Goal: Task Accomplishment & Management: Use online tool/utility

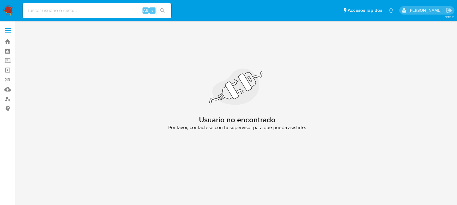
drag, startPoint x: 6, startPoint y: 10, endPoint x: 55, endPoint y: 21, distance: 50.4
click at [6, 10] on img at bounding box center [8, 10] width 11 height 11
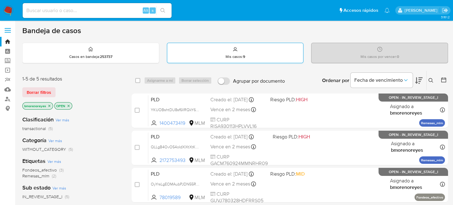
click at [247, 61] on div "Mis casos : 9" at bounding box center [235, 53] width 136 height 20
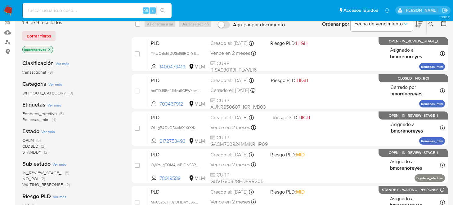
scroll to position [93, 0]
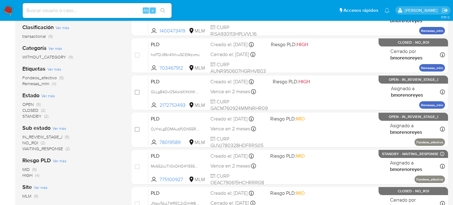
click at [39, 78] on span "Fondeos_efectivo" at bounding box center [39, 78] width 34 height 6
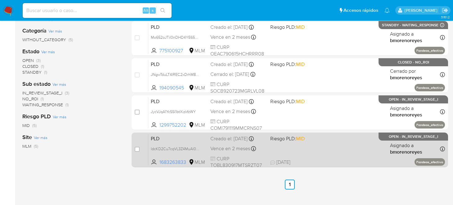
scroll to position [79, 0]
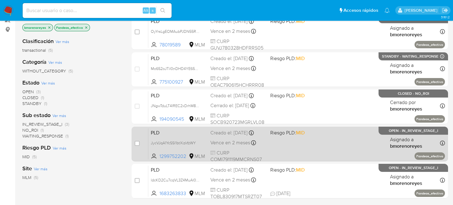
click at [312, 144] on div "PLD JycVJqA1YcSSl1btXizkfzWY 1299752202 MLM Riesgo PLD: MID Creado el: 12/09/20…" at bounding box center [296, 143] width 296 height 31
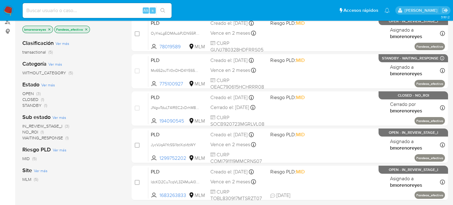
scroll to position [0, 0]
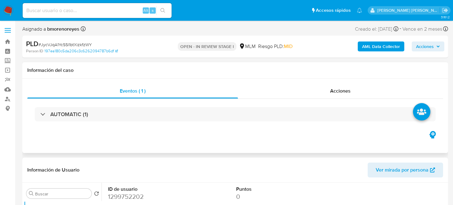
select select "10"
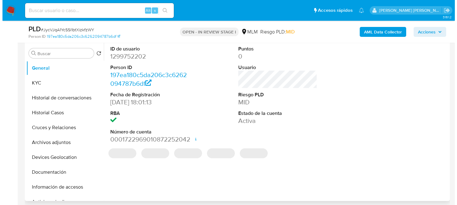
scroll to position [124, 0]
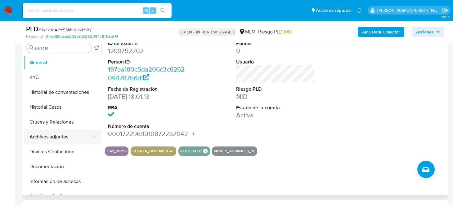
click at [64, 140] on button "Archivos adjuntos" at bounding box center [60, 137] width 73 height 15
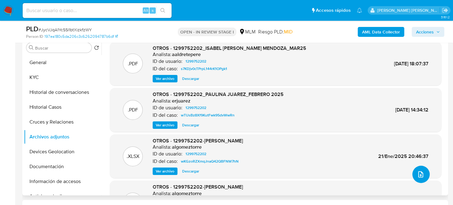
click at [418, 177] on icon "upload-file" at bounding box center [420, 174] width 7 height 7
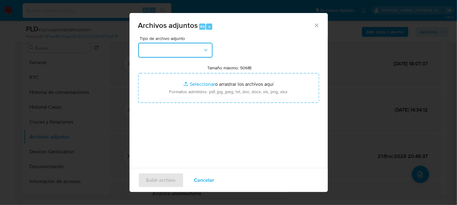
click at [203, 51] on icon "button" at bounding box center [206, 50] width 6 height 6
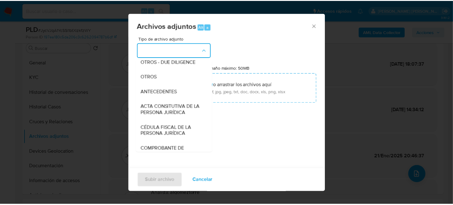
scroll to position [84, 0]
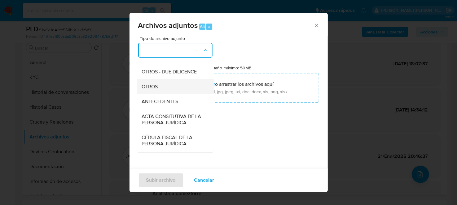
click at [155, 90] on span "OTROS" at bounding box center [150, 86] width 16 height 6
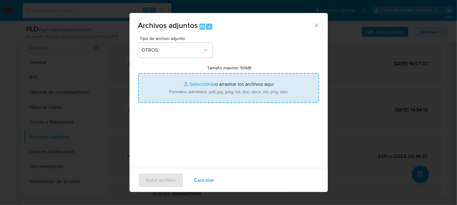
click at [206, 84] on input "Tamaño máximo: 50MB Seleccionar archivos" at bounding box center [228, 88] width 181 height 30
type input "C:\fakepath\1299752202_ ISABEL CORTEZ MENDOZA_SEP2025.pdf"
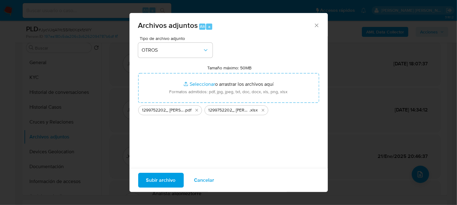
click at [168, 174] on span "Subir archivo" at bounding box center [160, 181] width 29 height 14
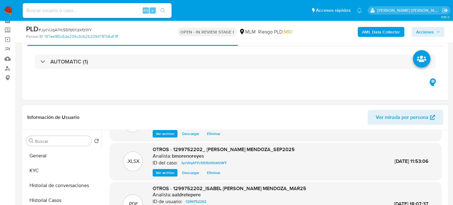
scroll to position [0, 0]
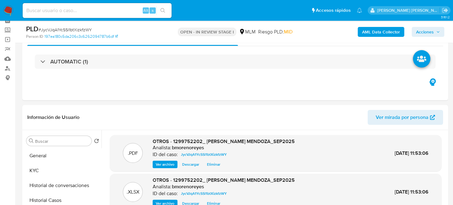
click at [422, 38] on div "AML Data Collector Acciones" at bounding box center [375, 31] width 138 height 15
click at [423, 34] on span "Acciones" at bounding box center [425, 32] width 18 height 10
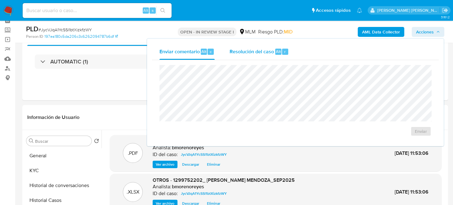
click at [251, 54] on span "Resolución del caso" at bounding box center [251, 51] width 44 height 7
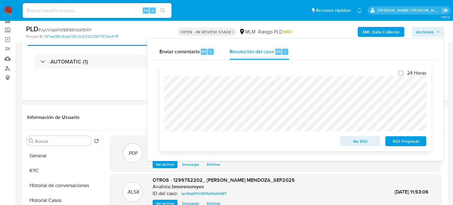
click at [346, 142] on span "No ROI" at bounding box center [360, 141] width 32 height 9
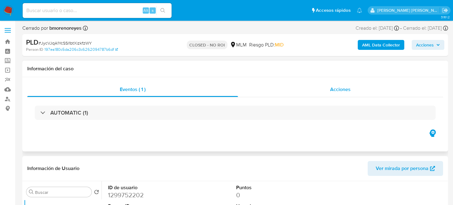
select select "10"
click at [346, 85] on div "Acciones" at bounding box center [340, 89] width 205 height 15
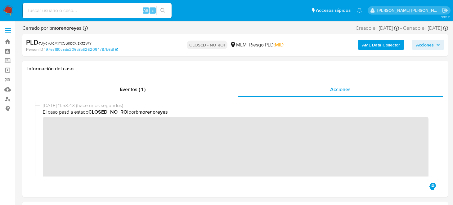
click at [8, 11] on img at bounding box center [8, 10] width 11 height 11
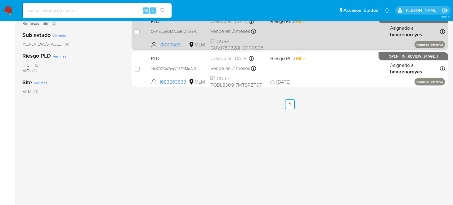
scroll to position [62, 0]
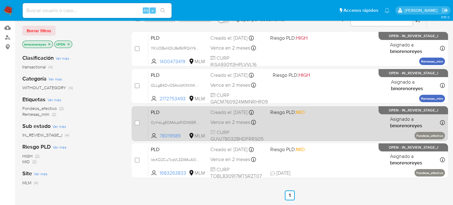
click at [345, 126] on div "PLD OyYrsLgEOMAubPJDN55R8McZ 78019589 MLM Riesgo PLD: MID Creado el: 12/09/2025…" at bounding box center [296, 123] width 296 height 31
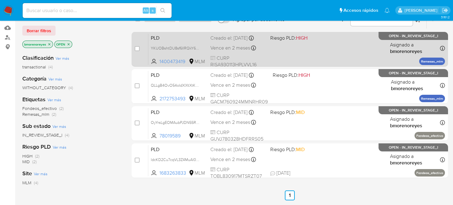
scroll to position [0, 0]
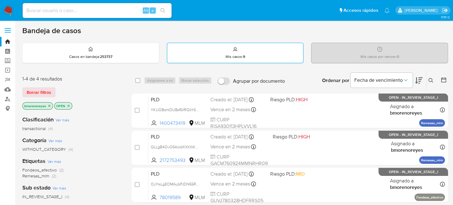
click at [219, 49] on div "Mis casos : 9" at bounding box center [235, 53] width 136 height 20
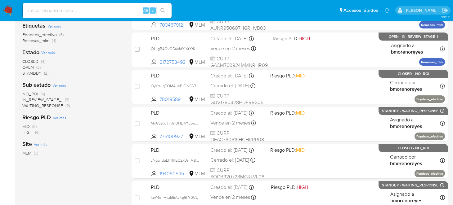
scroll to position [83, 0]
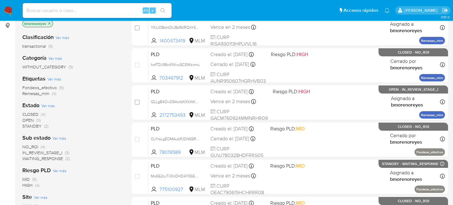
click at [35, 126] on span "STANDBY" at bounding box center [31, 126] width 19 height 6
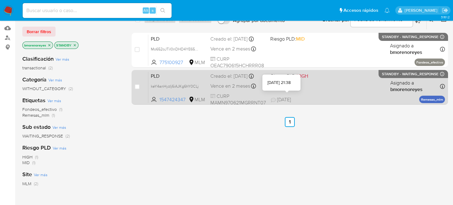
scroll to position [52, 0]
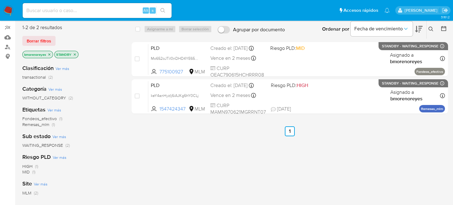
click at [162, 142] on div "select-all-cases-checkbox Asignarme a mí Borrar selección Agrupar por documento…" at bounding box center [289, 159] width 316 height 281
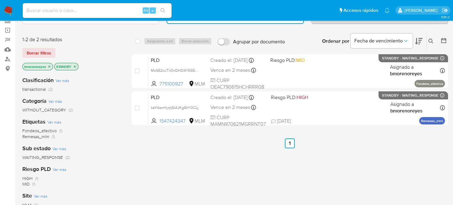
scroll to position [0, 0]
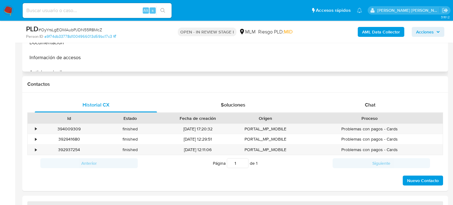
select select "10"
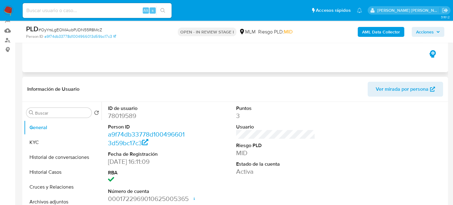
scroll to position [62, 0]
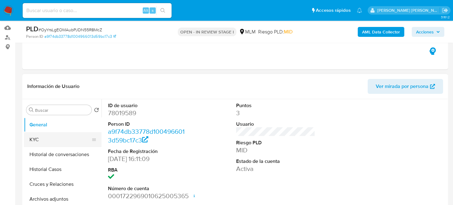
click at [48, 139] on button "KYC" at bounding box center [60, 139] width 73 height 15
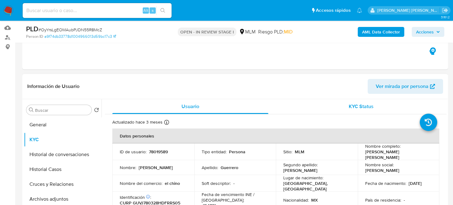
click at [350, 106] on span "KYC Status" at bounding box center [360, 106] width 25 height 7
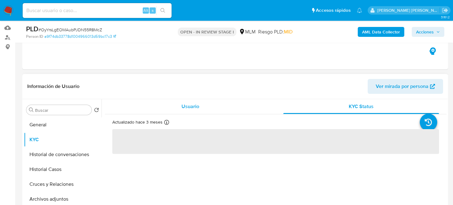
click at [200, 103] on div "Usuario" at bounding box center [190, 106] width 156 height 15
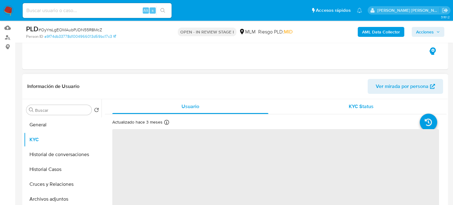
click at [334, 105] on div "KYC Status" at bounding box center [361, 106] width 156 height 15
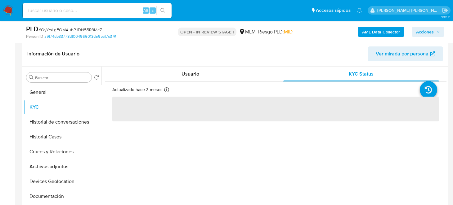
scroll to position [124, 0]
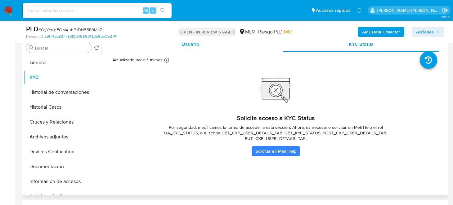
click at [184, 49] on div "Usuario" at bounding box center [190, 44] width 156 height 15
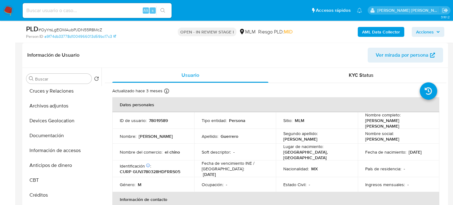
scroll to position [62, 0]
click at [51, 107] on button "Archivos adjuntos" at bounding box center [60, 106] width 73 height 15
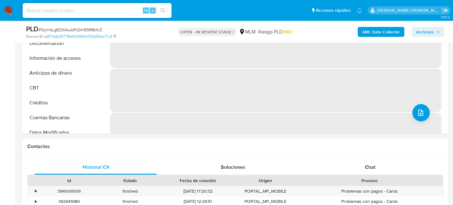
scroll to position [155, 0]
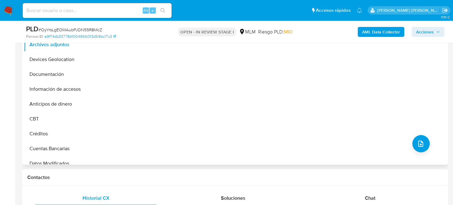
click at [231, 134] on div "No hay datos disponibles" at bounding box center [273, 85] width 345 height 159
click at [417, 144] on icon "upload-file" at bounding box center [420, 143] width 7 height 7
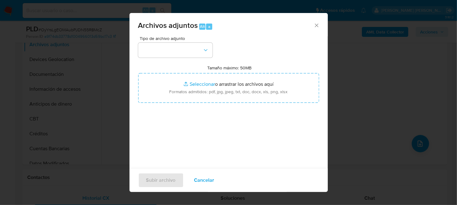
click at [365, 61] on div "Archivos adjuntos Alt a Tipo de archivo adjunto Tamaño máximo: 50MB Seleccionar…" at bounding box center [228, 102] width 457 height 205
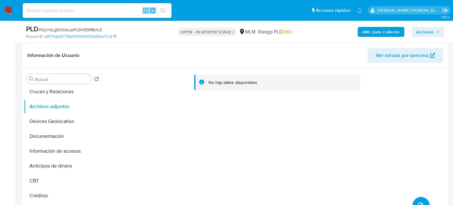
scroll to position [93, 0]
click at [40, 92] on button "Cruces y Relaciones" at bounding box center [60, 91] width 73 height 15
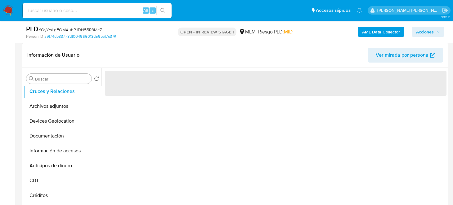
scroll to position [0, 0]
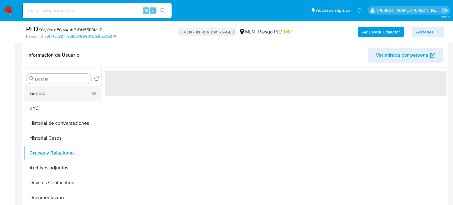
click at [49, 96] on button "General" at bounding box center [60, 93] width 73 height 15
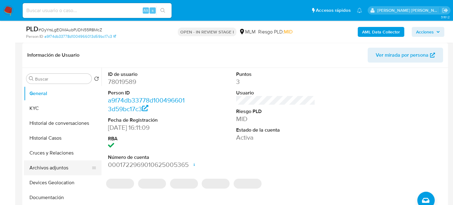
click at [51, 166] on button "Archivos adjuntos" at bounding box center [60, 168] width 73 height 15
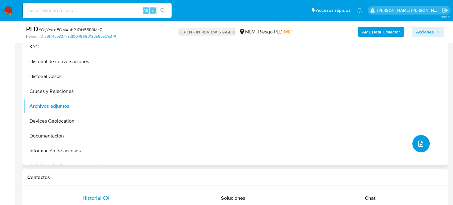
click at [418, 148] on button "upload-file" at bounding box center [420, 143] width 17 height 17
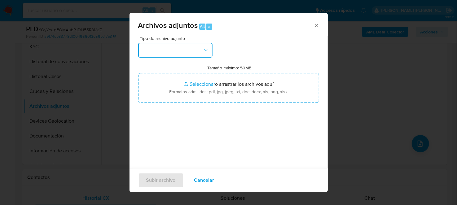
click at [197, 44] on button "button" at bounding box center [175, 50] width 74 height 15
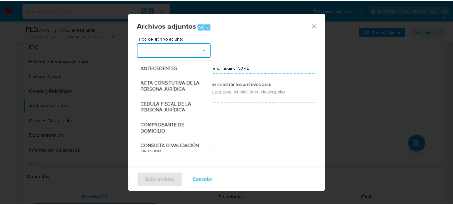
scroll to position [62, 0]
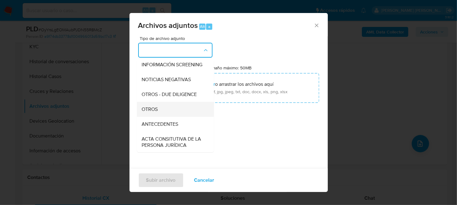
click at [161, 111] on div "OTROS" at bounding box center [173, 109] width 63 height 15
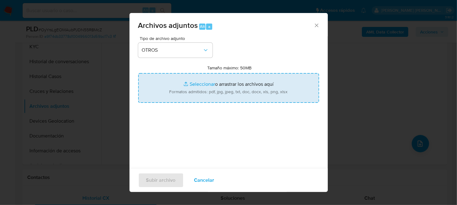
click at [207, 91] on input "Tamaño máximo: 50MB Seleccionar archivos" at bounding box center [228, 88] width 181 height 30
type input "C:\fakepath\78019589_JESUS SALVADOR GUERRERO VARGAS_SEP2025.pdf"
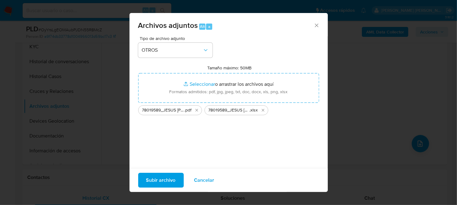
click at [169, 179] on span "Subir archivo" at bounding box center [160, 181] width 29 height 14
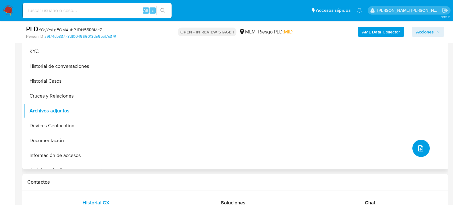
scroll to position [155, 0]
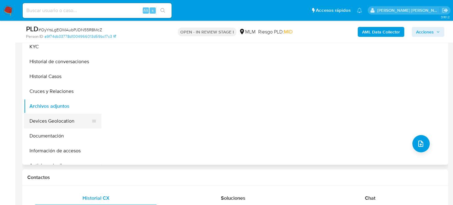
click at [51, 123] on button "Devices Geolocation" at bounding box center [60, 121] width 73 height 15
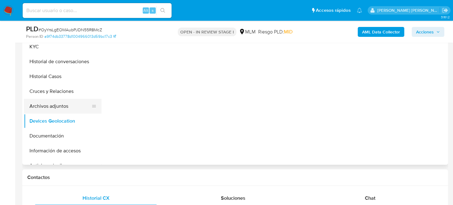
click at [51, 108] on button "Archivos adjuntos" at bounding box center [60, 106] width 73 height 15
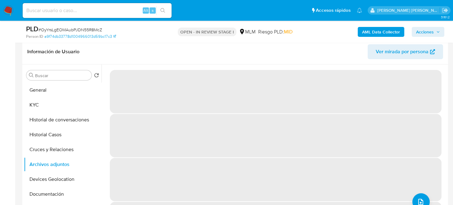
scroll to position [93, 0]
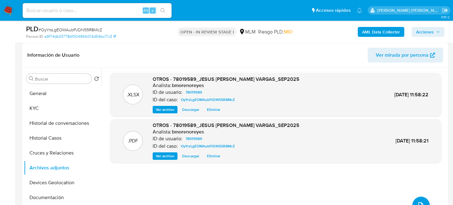
click at [415, 34] on button "Acciones" at bounding box center [427, 32] width 33 height 10
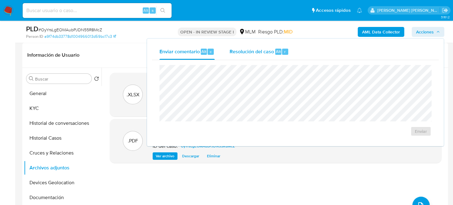
click at [254, 54] on span "Resolución del caso" at bounding box center [251, 51] width 44 height 7
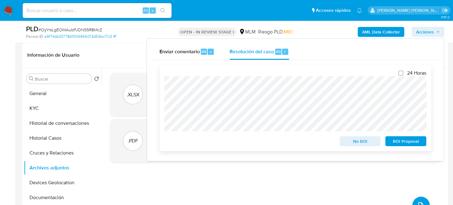
click at [355, 141] on span "No ROI" at bounding box center [360, 141] width 32 height 9
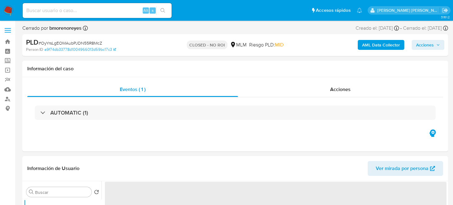
select select "10"
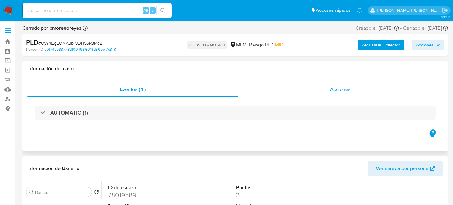
click at [324, 91] on div "Acciones" at bounding box center [340, 89] width 205 height 15
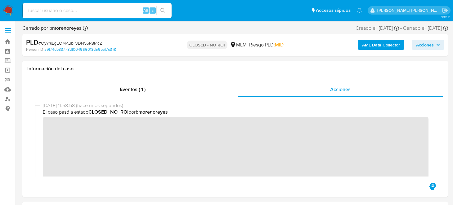
click at [4, 14] on img at bounding box center [8, 10] width 11 height 11
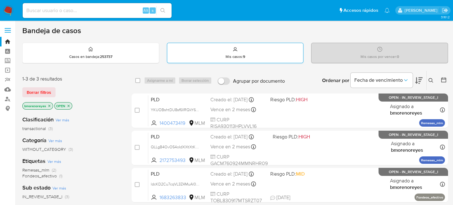
click at [239, 51] on div "Mis casos : 9" at bounding box center [235, 53] width 136 height 20
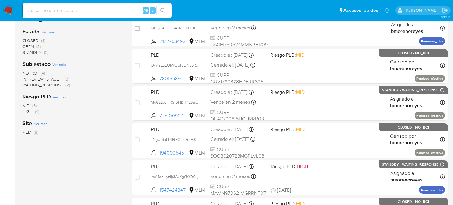
scroll to position [124, 0]
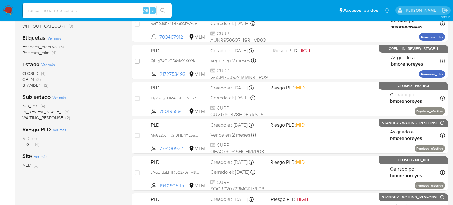
click at [31, 80] on span "OPEN" at bounding box center [27, 79] width 11 height 6
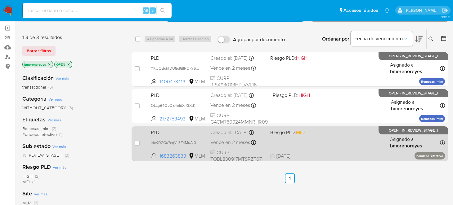
scroll to position [62, 0]
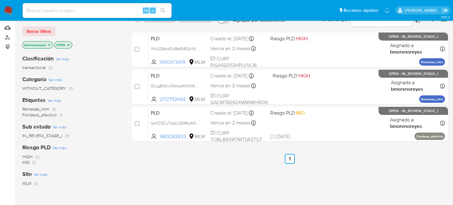
click at [351, 164] on div "select-all-cases-checkbox Asignarme a mí Borrar selección Agrupar por documento…" at bounding box center [289, 150] width 316 height 281
click at [246, 178] on div "select-all-cases-checkbox Asignarme a mí Borrar selección Agrupar por documento…" at bounding box center [289, 150] width 316 height 281
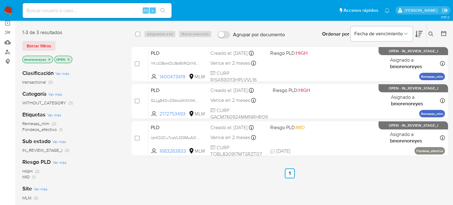
scroll to position [31, 0]
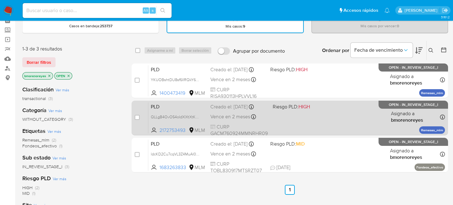
click at [311, 123] on div "PLD QLLgB4OvO54oIdXIXtXtKPG9 2172753493 MLM Riesgo PLD: HIGH Creado el: [DATE] …" at bounding box center [296, 117] width 296 height 31
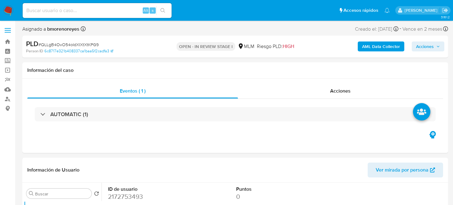
select select "10"
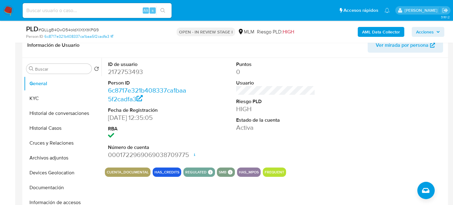
scroll to position [93, 0]
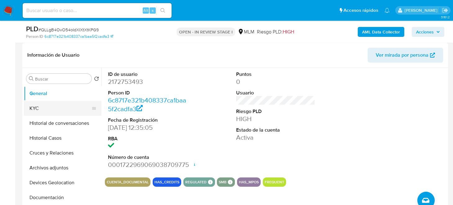
click at [41, 110] on button "KYC" at bounding box center [60, 108] width 73 height 15
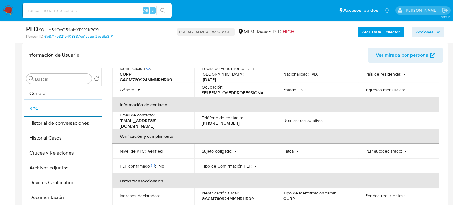
scroll to position [124, 0]
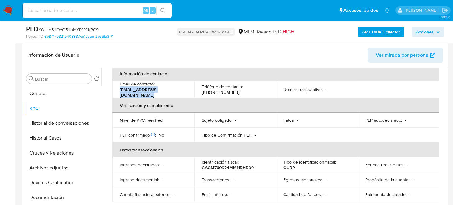
drag, startPoint x: 181, startPoint y: 87, endPoint x: 114, endPoint y: 89, distance: 67.0
click at [114, 89] on td "Email de contacto : identisodontologia@gmail.com" at bounding box center [153, 89] width 82 height 17
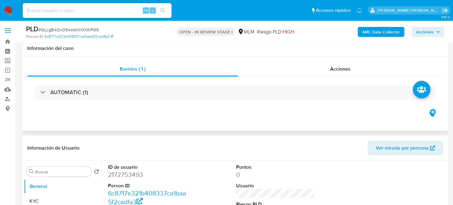
select select "10"
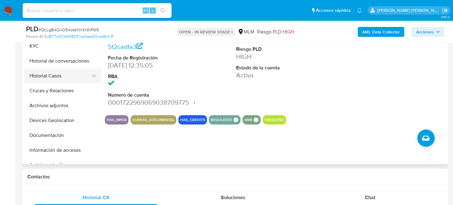
scroll to position [124, 0]
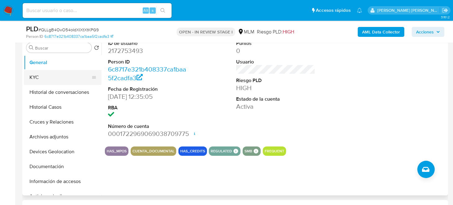
click at [49, 77] on button "KYC" at bounding box center [60, 77] width 73 height 15
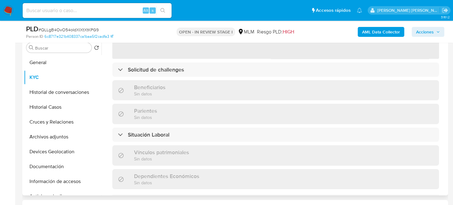
scroll to position [272, 0]
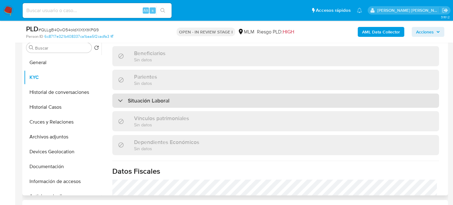
click at [187, 97] on div "Situación Laboral" at bounding box center [275, 101] width 326 height 14
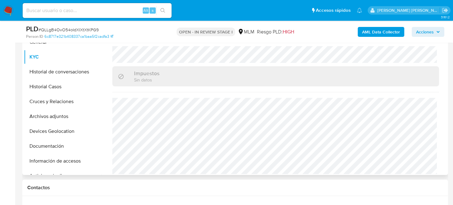
scroll to position [155, 0]
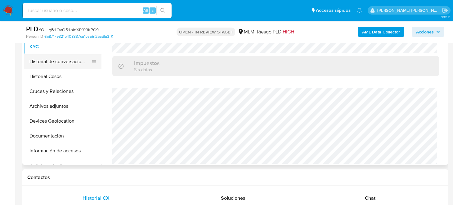
click at [49, 63] on button "Historial de conversaciones" at bounding box center [60, 61] width 73 height 15
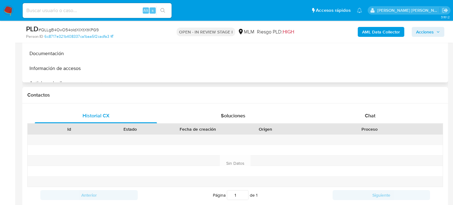
scroll to position [248, 0]
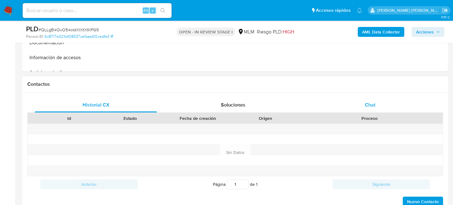
click at [361, 105] on div "Chat" at bounding box center [370, 105] width 122 height 15
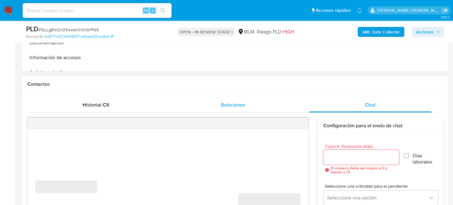
click at [240, 107] on span "Soluciones" at bounding box center [233, 104] width 24 height 7
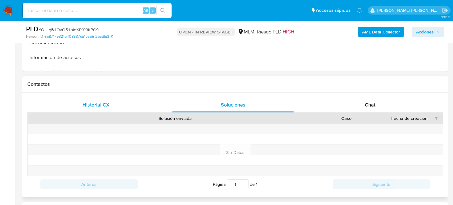
click at [108, 107] on span "Historial CX" at bounding box center [95, 104] width 27 height 7
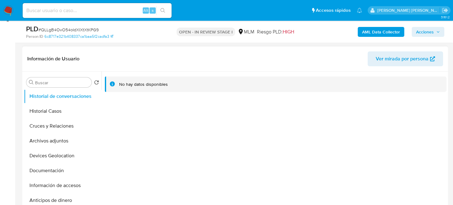
scroll to position [93, 0]
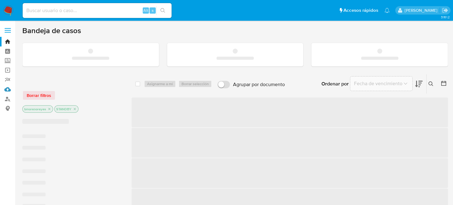
drag, startPoint x: 7, startPoint y: 91, endPoint x: 16, endPoint y: 90, distance: 9.0
click at [7, 91] on link "Mulan" at bounding box center [37, 90] width 74 height 10
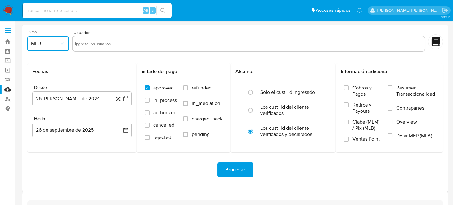
click at [57, 45] on span "MLU" at bounding box center [45, 44] width 28 height 6
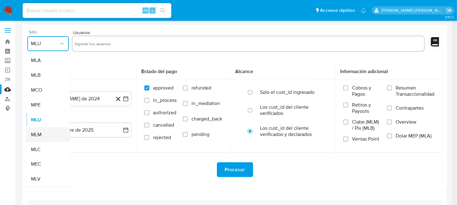
click at [48, 131] on div "MLM" at bounding box center [46, 134] width 30 height 15
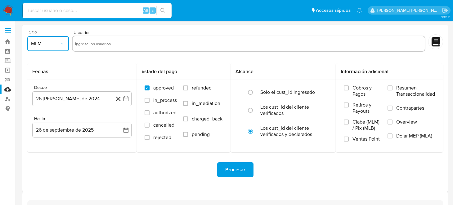
click at [109, 46] on input "text" at bounding box center [248, 44] width 347 height 10
type input "2333970296"
click at [126, 97] on icon "button" at bounding box center [125, 98] width 5 height 5
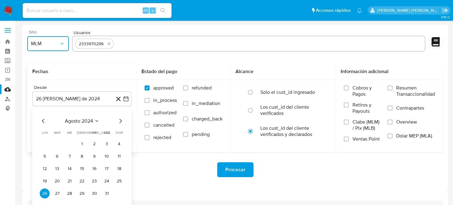
click at [41, 122] on icon "Mes anterior" at bounding box center [43, 120] width 7 height 7
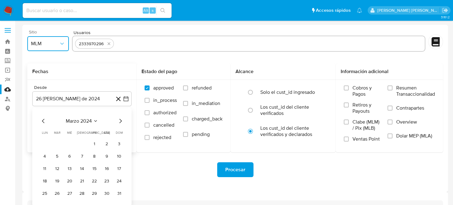
click at [120, 124] on icon "Mes siguiente" at bounding box center [120, 120] width 7 height 7
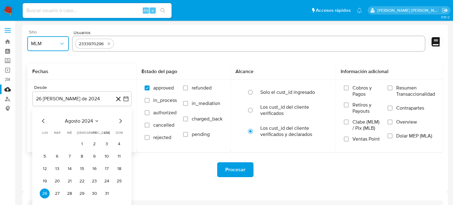
click at [120, 124] on icon "Mes siguiente" at bounding box center [120, 120] width 7 height 7
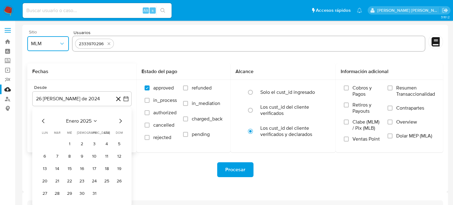
click at [120, 124] on icon "Mes siguiente" at bounding box center [120, 120] width 7 height 7
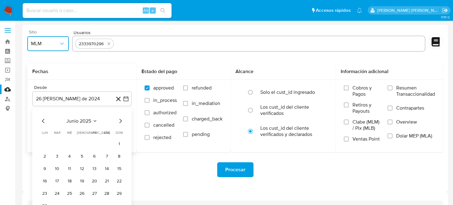
click at [41, 121] on icon "Mes anterior" at bounding box center [43, 120] width 7 height 7
click at [80, 145] on button "1" at bounding box center [82, 144] width 10 height 10
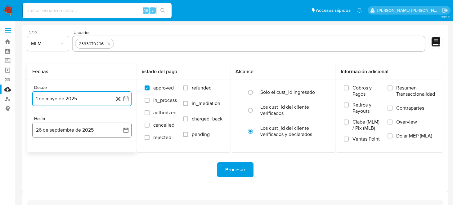
click at [124, 130] on icon "button" at bounding box center [126, 130] width 6 height 6
click at [43, 151] on icon "Mes anterior" at bounding box center [43, 152] width 7 height 7
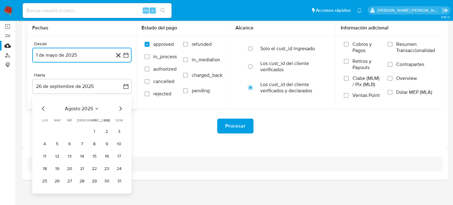
scroll to position [45, 0]
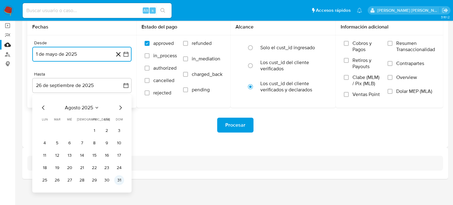
click at [117, 180] on button "31" at bounding box center [119, 180] width 10 height 10
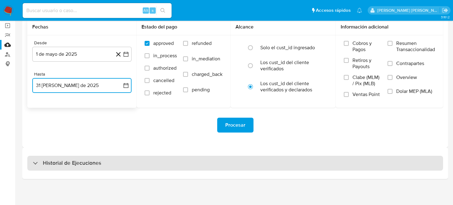
click at [163, 162] on div "Historial de Ejecuciones" at bounding box center [234, 163] width 415 height 15
select select "10"
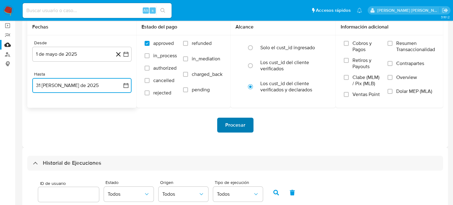
click at [232, 127] on span "Procesar" at bounding box center [235, 125] width 20 height 14
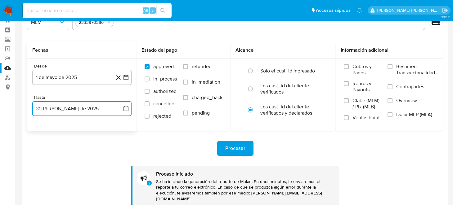
scroll to position [0, 0]
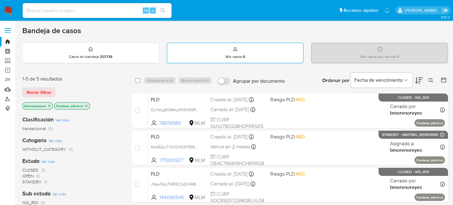
drag, startPoint x: 211, startPoint y: 55, endPoint x: 213, endPoint y: 59, distance: 4.5
click at [211, 55] on div "Mis casos : 9" at bounding box center [235, 53] width 136 height 20
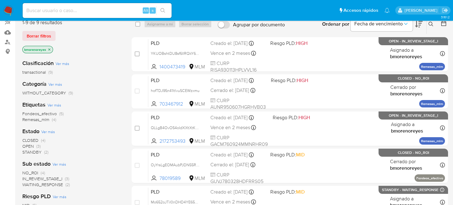
scroll to position [93, 0]
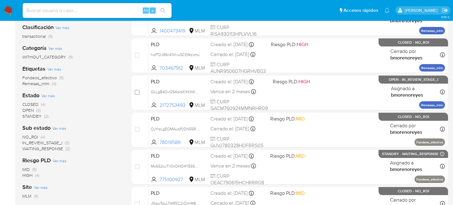
click at [33, 116] on span "STANDBY" at bounding box center [31, 116] width 19 height 6
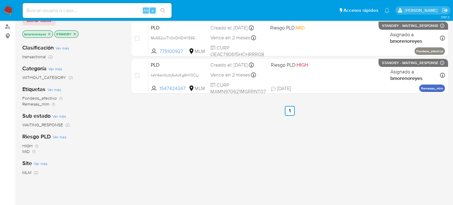
scroll to position [62, 0]
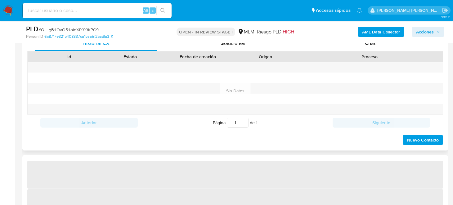
select select "10"
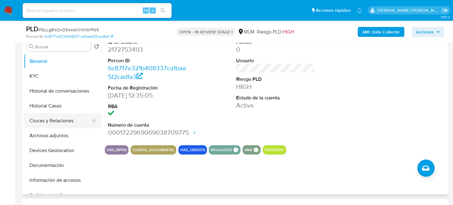
scroll to position [124, 0]
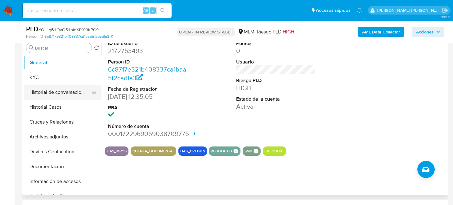
click at [48, 90] on button "Historial de conversaciones" at bounding box center [60, 92] width 73 height 15
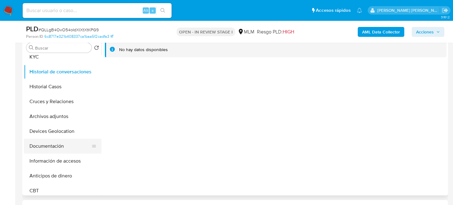
scroll to position [31, 0]
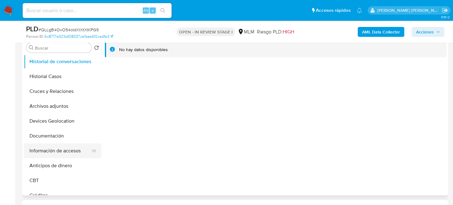
click at [61, 148] on button "Información de accesos" at bounding box center [60, 151] width 73 height 15
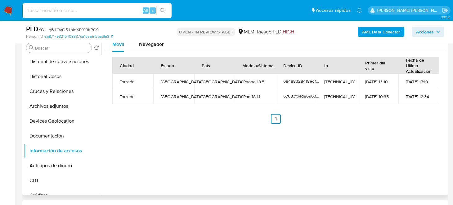
click at [198, 147] on div "Móvil Navegador Ciudad Estado País Modelo/Sistema Device ID Ip Primer día visto…" at bounding box center [273, 116] width 345 height 159
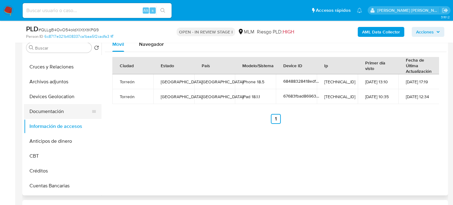
scroll to position [93, 0]
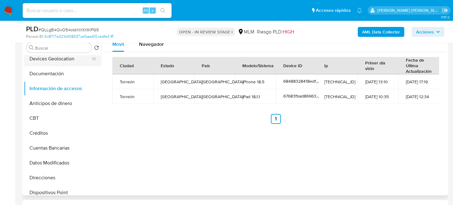
click at [58, 60] on button "Devices Geolocation" at bounding box center [60, 58] width 73 height 15
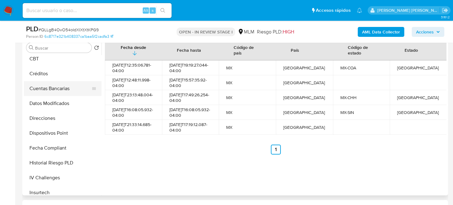
scroll to position [124, 0]
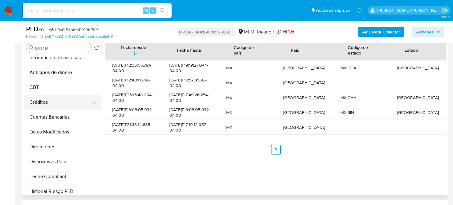
click at [51, 103] on button "Créditos" at bounding box center [60, 102] width 73 height 15
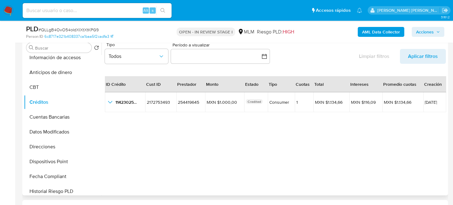
click at [292, 146] on div "ID Crédito Cust ID Prestador Monto Estado Tipo Cuotas Total Intereses Promedio …" at bounding box center [275, 138] width 341 height 138
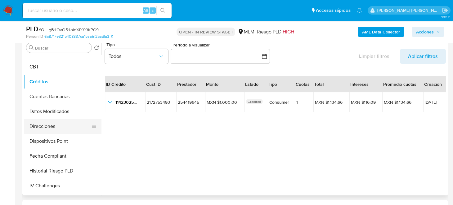
scroll to position [155, 0]
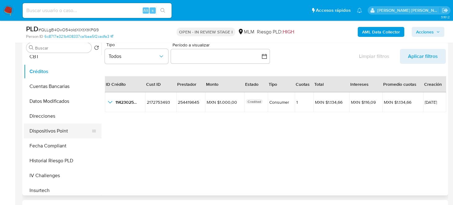
click at [45, 132] on button "Dispositivos Point" at bounding box center [60, 131] width 73 height 15
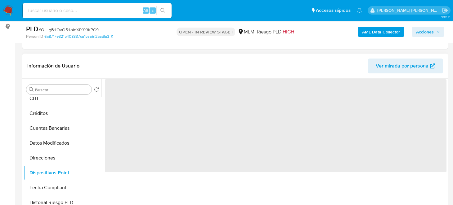
scroll to position [93, 0]
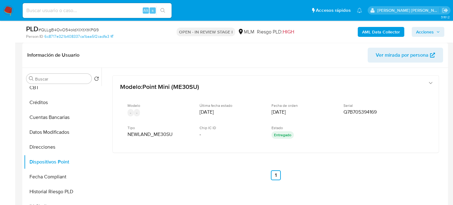
click at [244, 173] on div "Modelo : Point Mini (ME30SU) Modelo - - Última fecha estado [DATE] Fecha de ord…" at bounding box center [275, 136] width 341 height 136
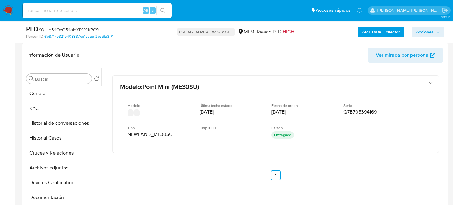
click at [29, 10] on input at bounding box center [97, 11] width 149 height 8
paste input "1146921298"
type input "1146921298"
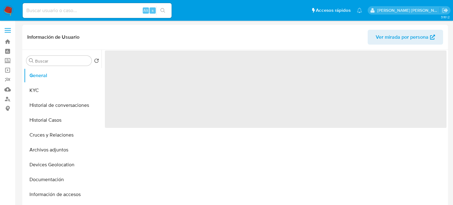
select select "10"
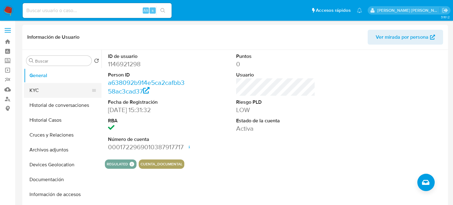
click at [33, 92] on button "KYC" at bounding box center [60, 90] width 73 height 15
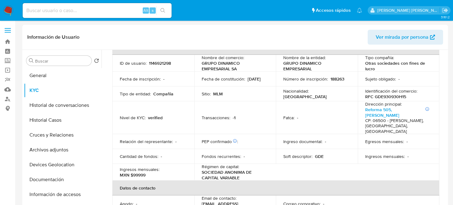
scroll to position [93, 0]
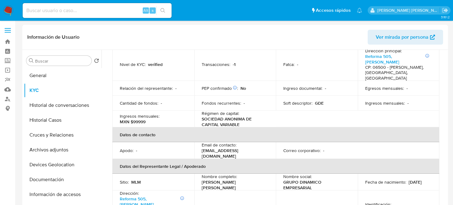
click at [89, 15] on div "Alt s" at bounding box center [97, 10] width 149 height 15
click at [92, 10] on input at bounding box center [97, 11] width 149 height 8
paste input "2172753493"
type input "2172753493"
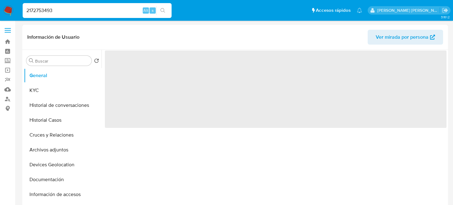
select select "10"
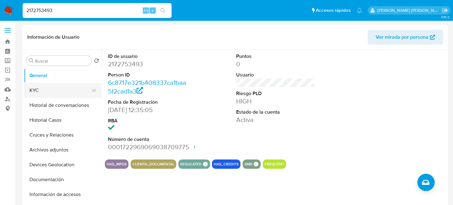
click at [46, 88] on button "KYC" at bounding box center [60, 90] width 73 height 15
